Goal: Information Seeking & Learning: Understand process/instructions

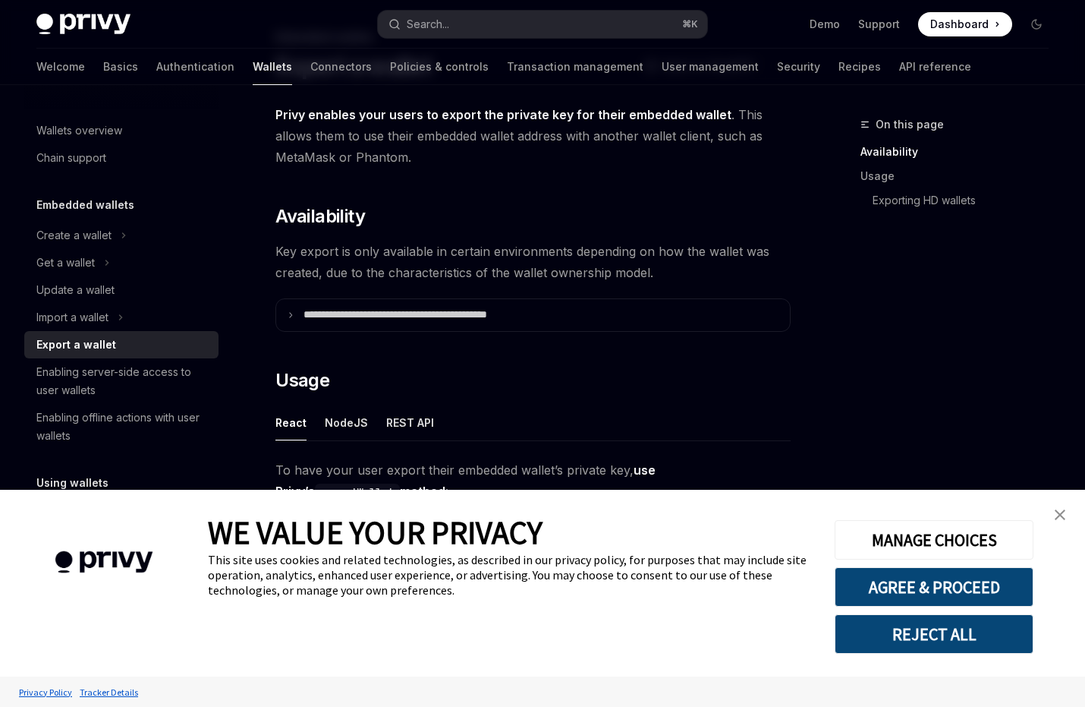
scroll to position [93, 0]
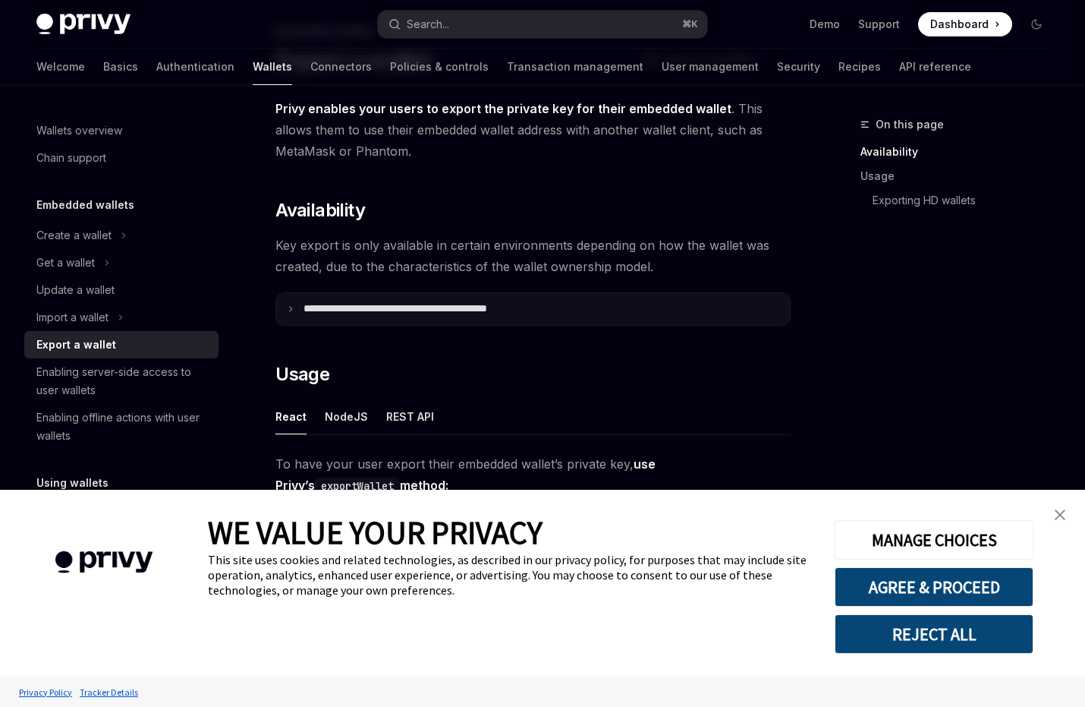
click at [480, 315] on summary "**********" at bounding box center [533, 309] width 514 height 32
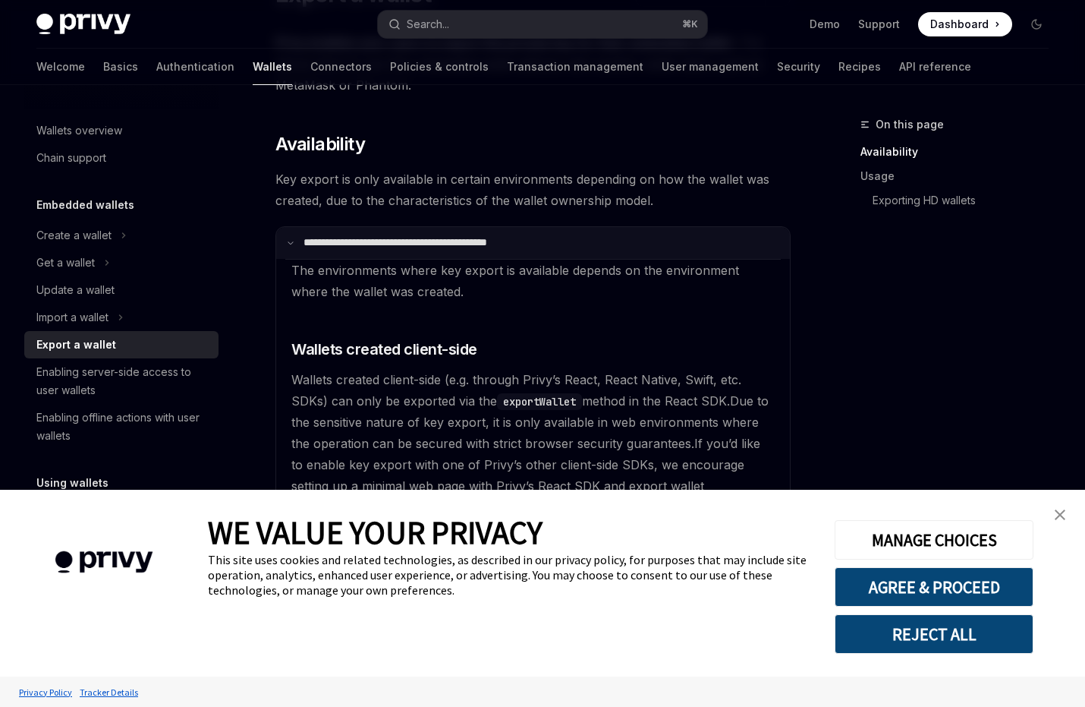
scroll to position [167, 0]
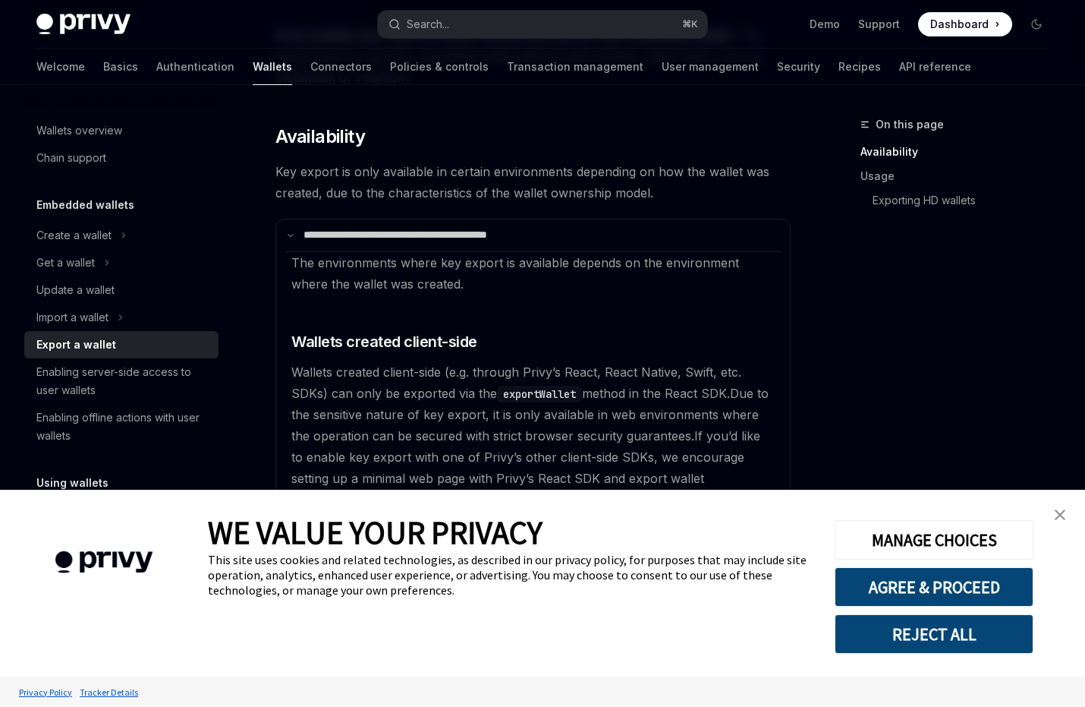
click at [1055, 517] on img "close banner" at bounding box center [1060, 514] width 11 height 11
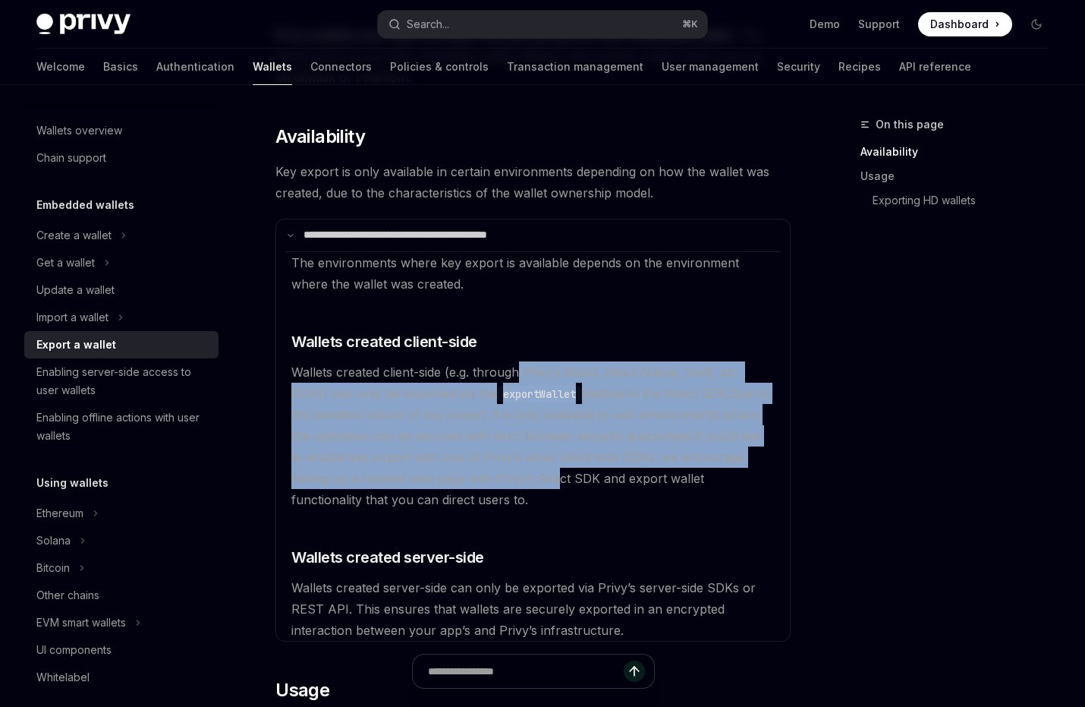
drag, startPoint x: 519, startPoint y: 377, endPoint x: 516, endPoint y: 470, distance: 92.7
click at [517, 471] on available\ "The environments where key export is available depends on the environment where…" at bounding box center [533, 445] width 496 height 389
click at [531, 462] on span "If you’d like to enable key export with one of Privy’s other client-side SDKs, …" at bounding box center [525, 467] width 469 height 79
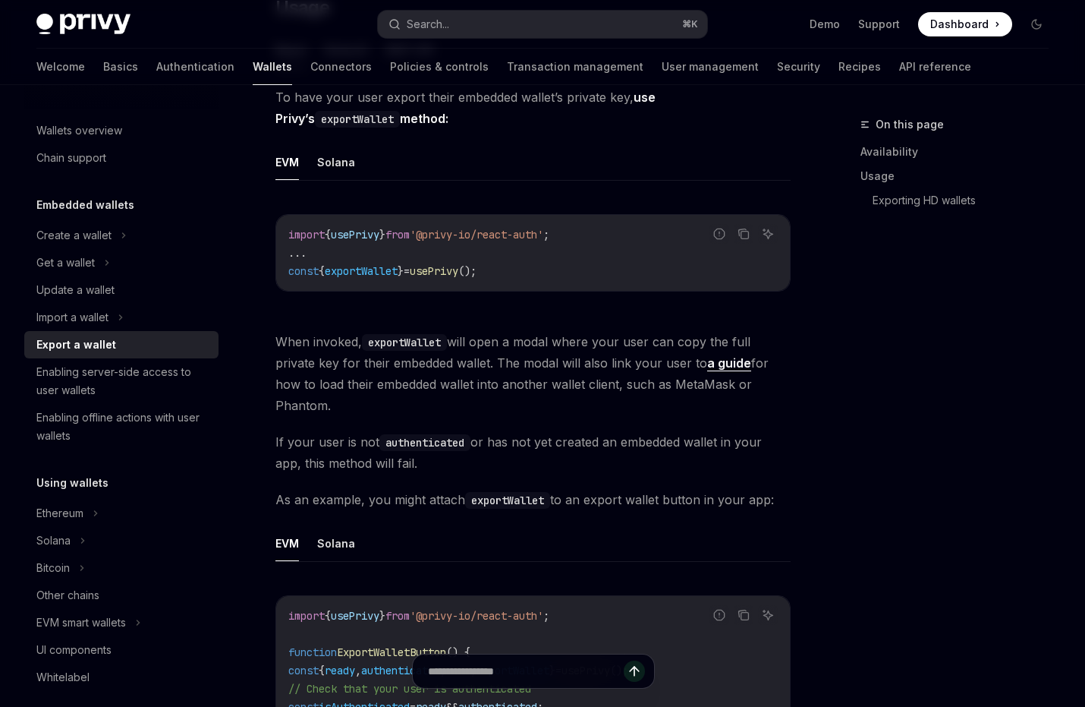
scroll to position [859, 0]
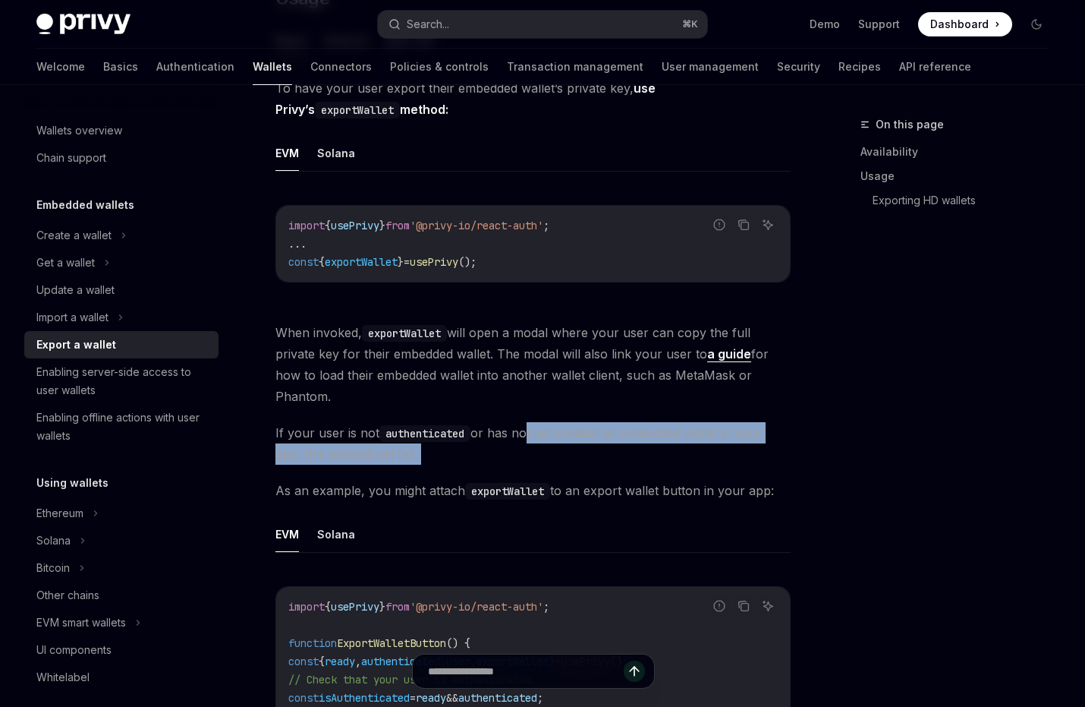
drag, startPoint x: 525, startPoint y: 435, endPoint x: 523, endPoint y: 476, distance: 41.0
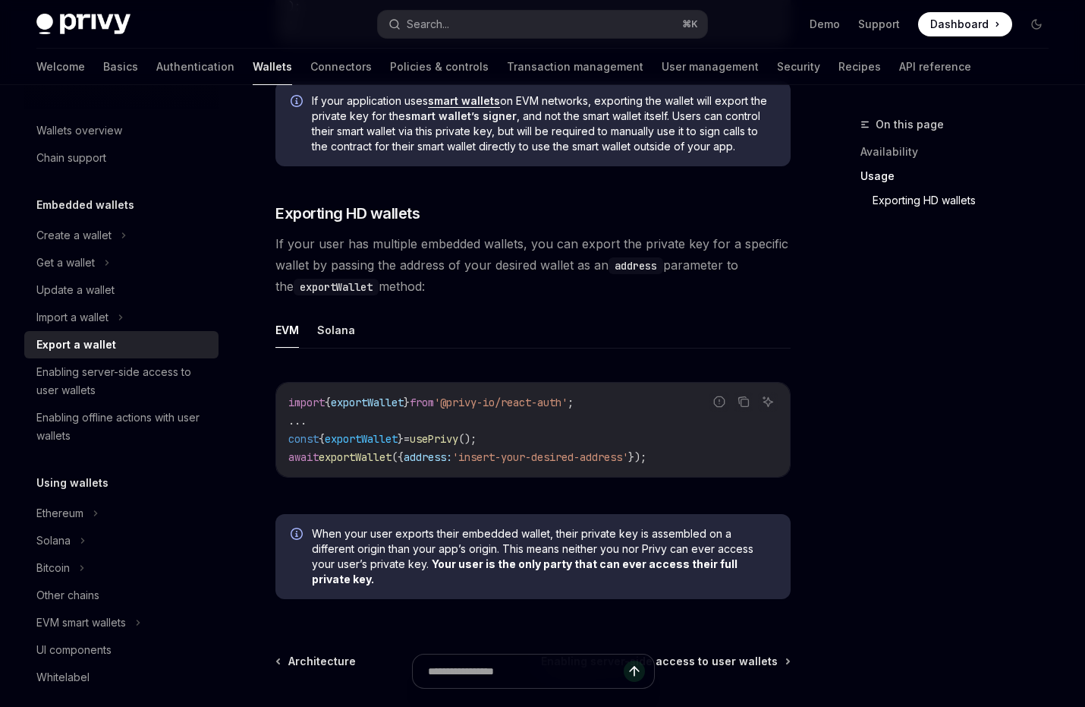
scroll to position [1927, 0]
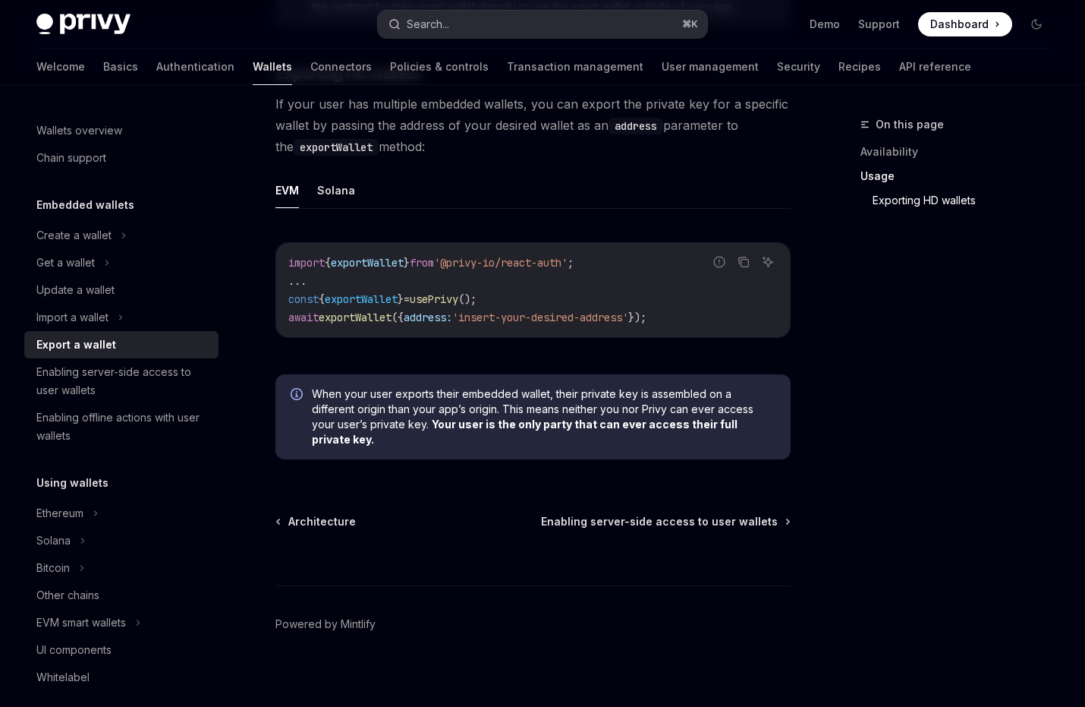
type textarea "*"
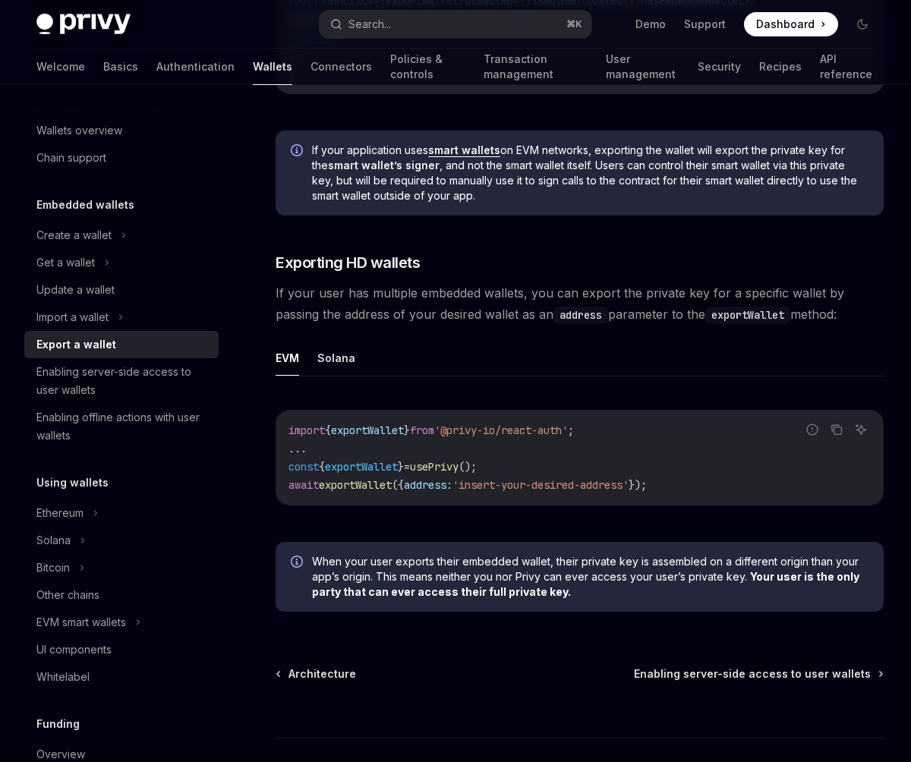
scroll to position [1643, 0]
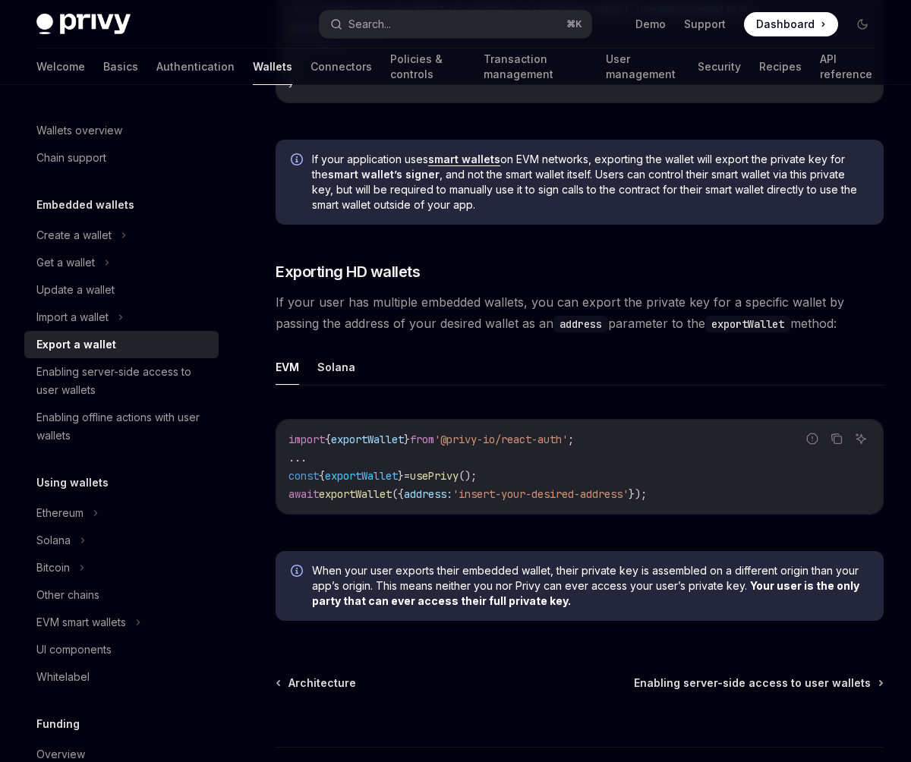
click at [437, 332] on span "If your user has multiple embedded wallets, you can export the private key for …" at bounding box center [580, 312] width 608 height 43
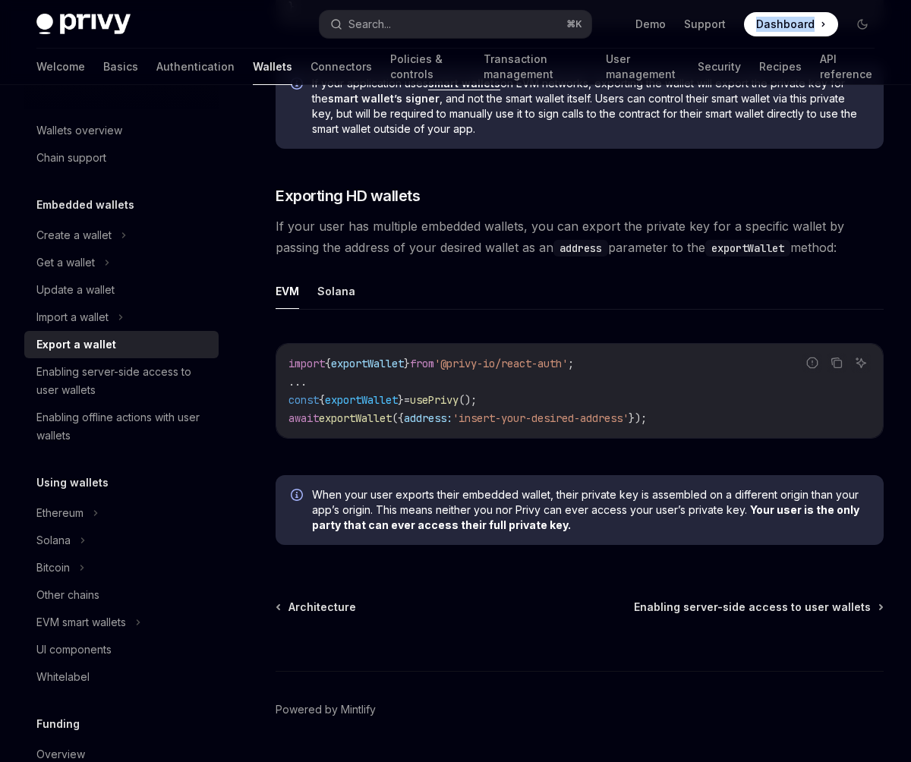
scroll to position [1759, 0]
